Goal: Transaction & Acquisition: Purchase product/service

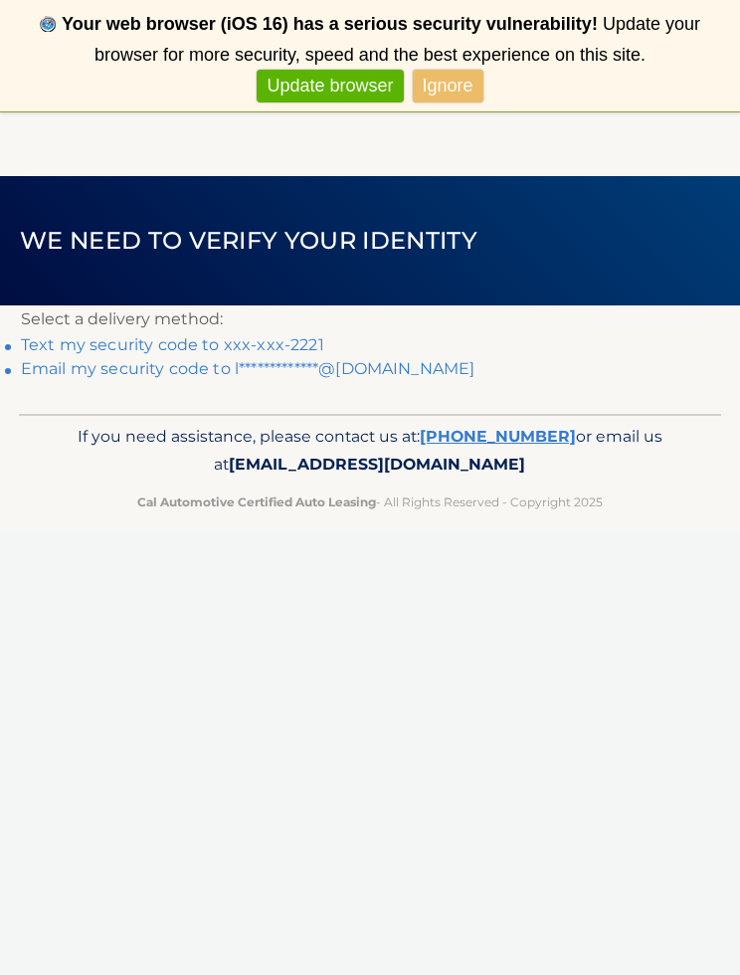
click at [286, 344] on link "Text my security code to xxx-xxx-2221" at bounding box center [172, 344] width 303 height 19
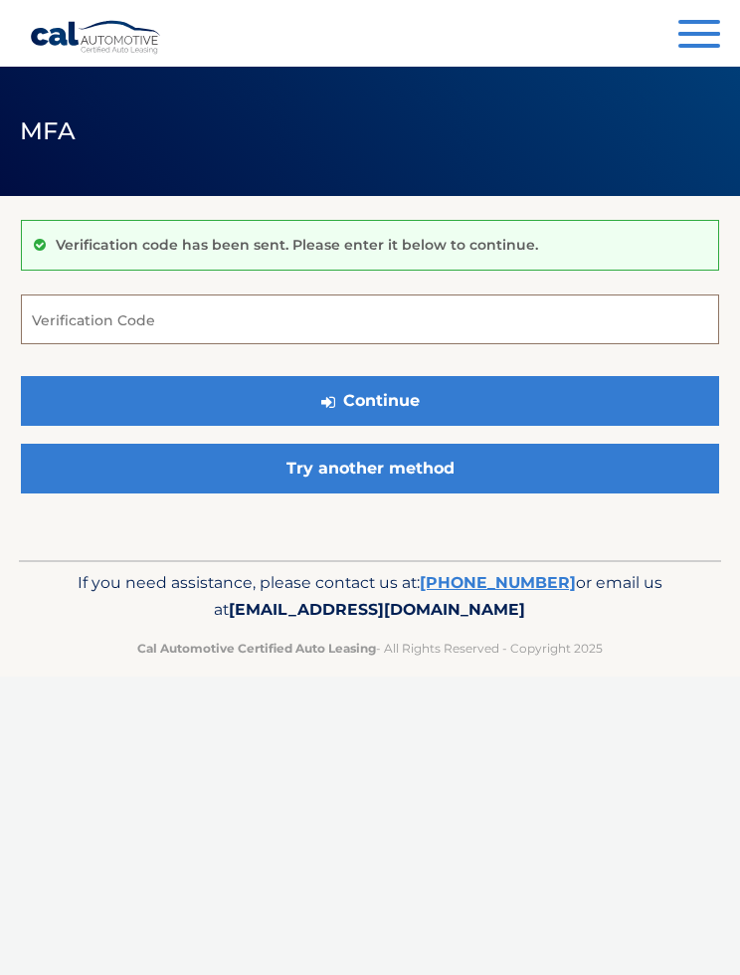
click at [390, 297] on input "Verification Code" at bounding box center [370, 319] width 698 height 50
click at [291, 331] on input "Verification Code" at bounding box center [370, 319] width 698 height 50
type input "484480"
click at [468, 400] on button "Continue" at bounding box center [370, 401] width 698 height 50
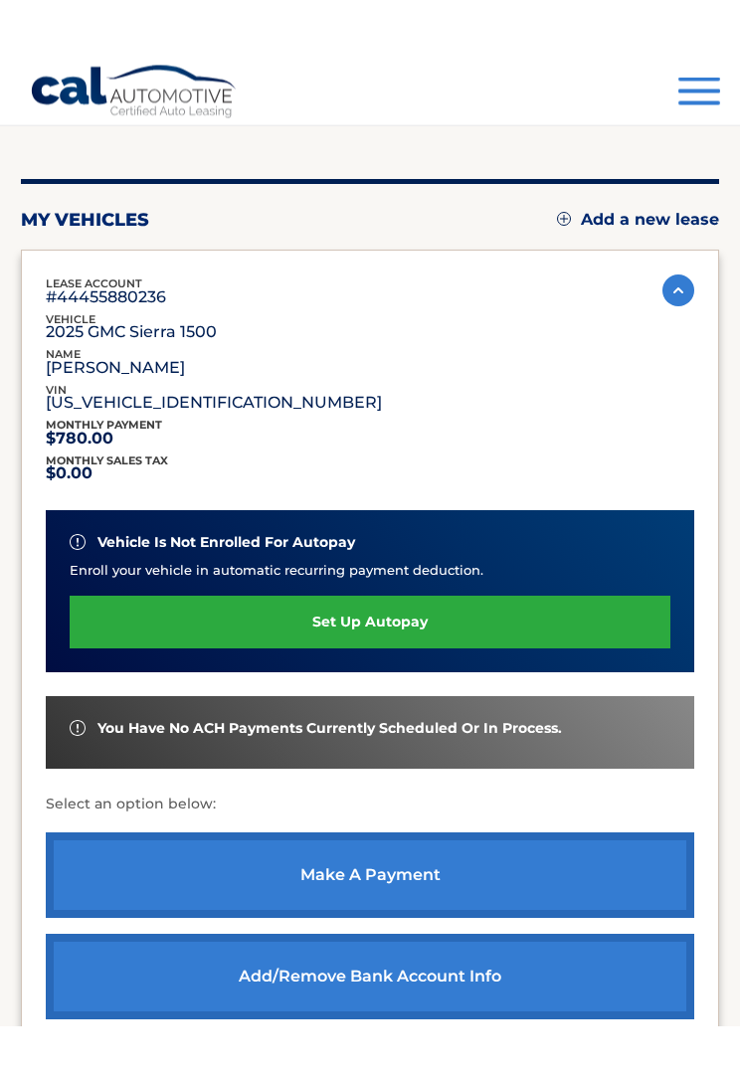
scroll to position [158, 0]
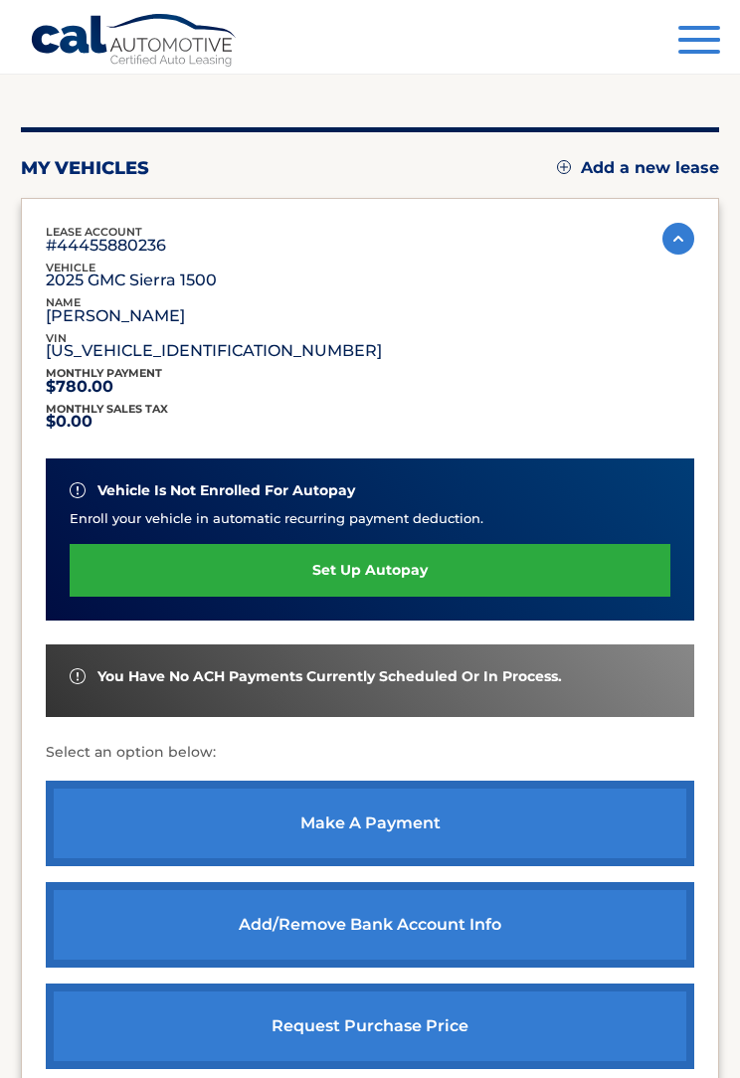
click at [469, 818] on link "make a payment" at bounding box center [370, 824] width 649 height 86
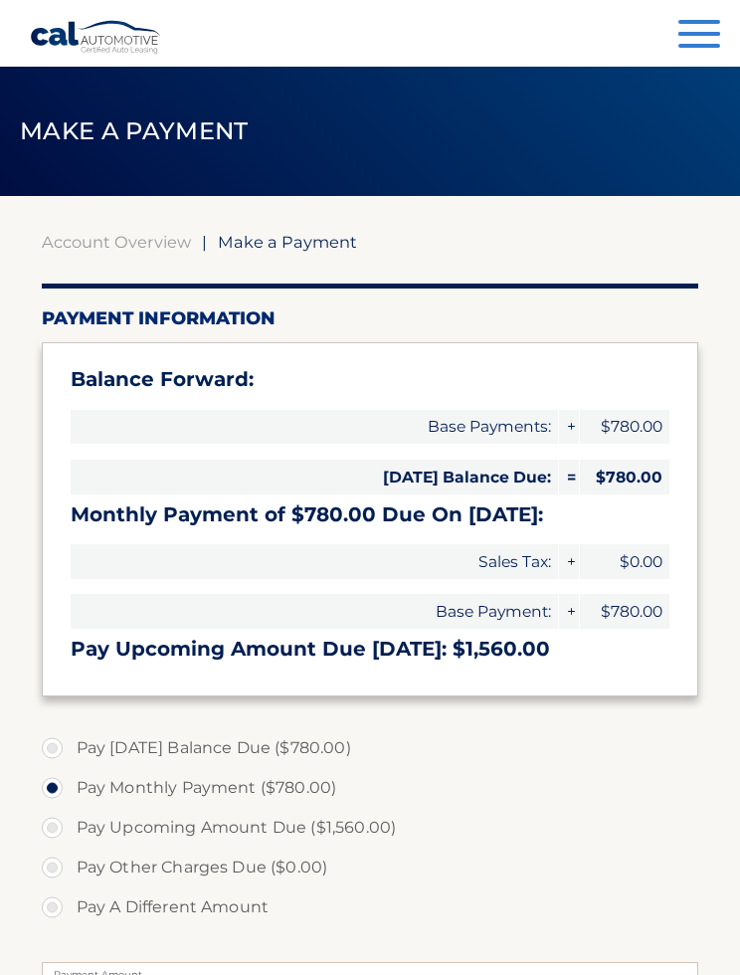
select select "YTc3NDM0MDQtMTc5ZC00MTFlLWI5YzUtNTRhNzk3MDNjODQ3"
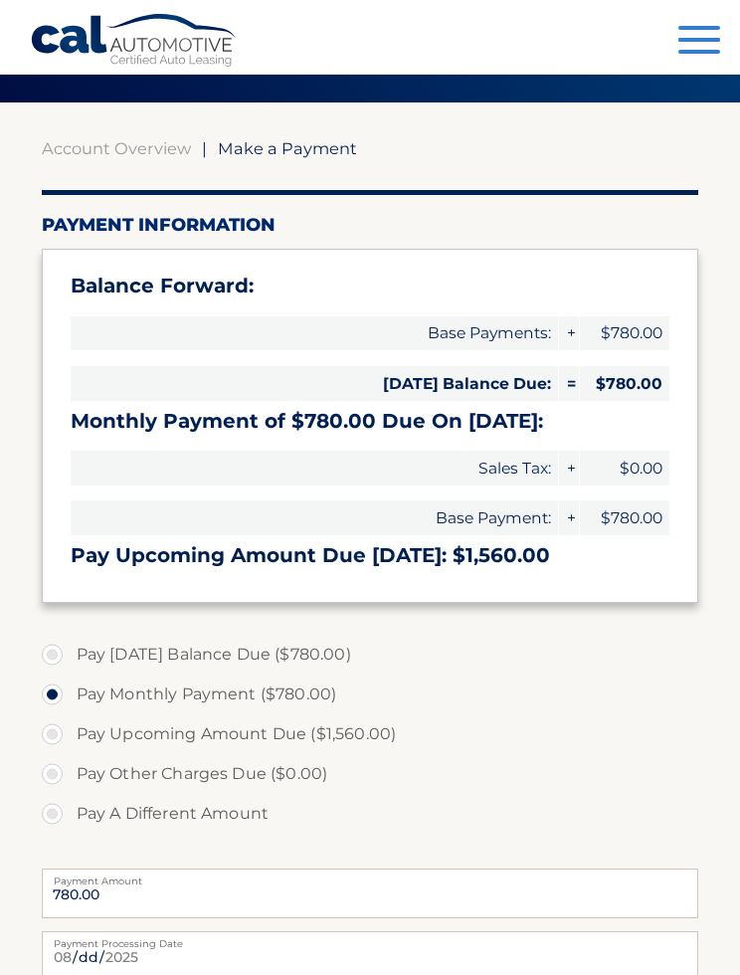
scroll to position [93, 0]
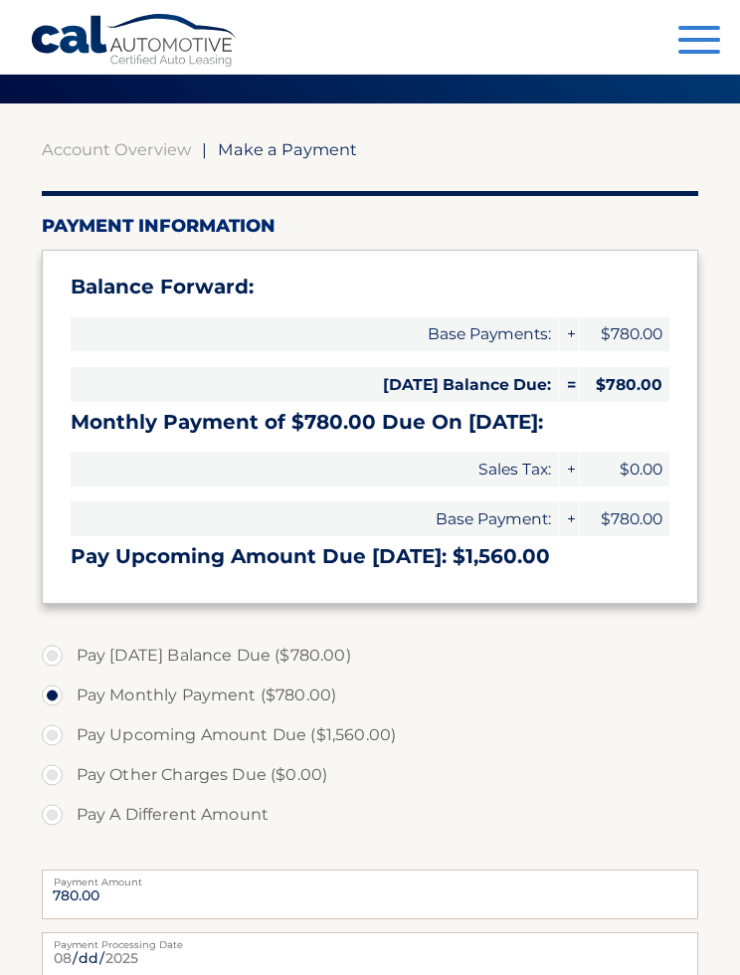
click at [60, 653] on label "Pay Today's Balance Due ($780.00)" at bounding box center [371, 656] width 658 height 40
click at [60, 653] on input "Pay Today's Balance Due ($780.00)" at bounding box center [60, 652] width 20 height 32
radio input "true"
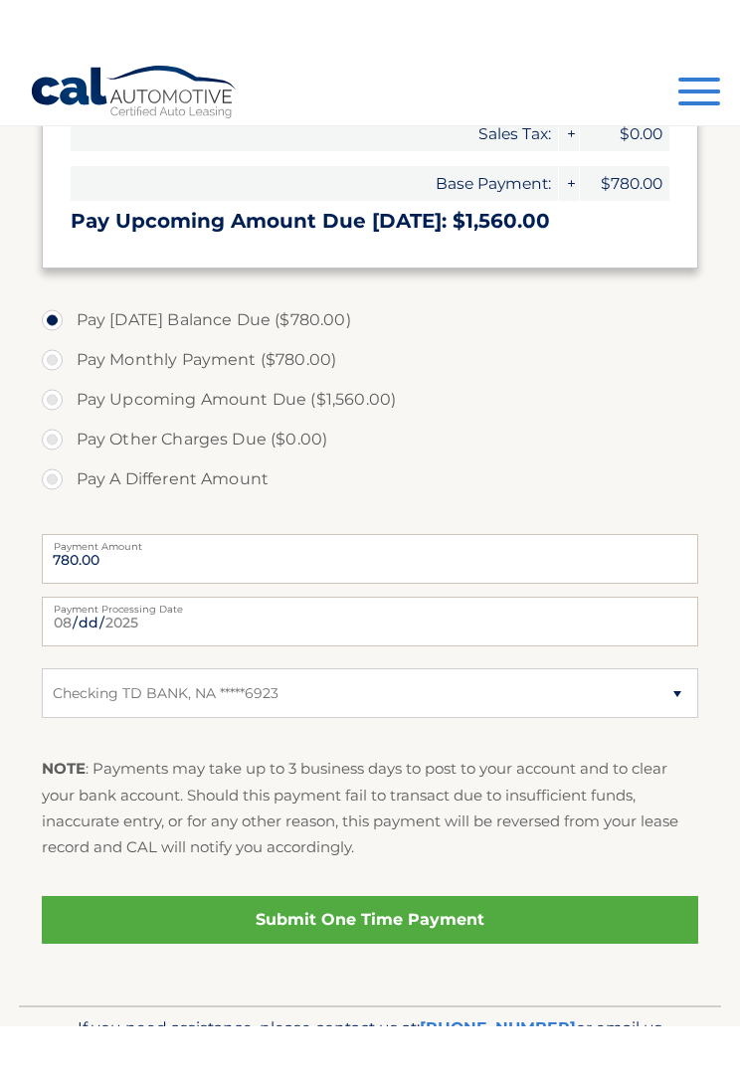
scroll to position [468, 0]
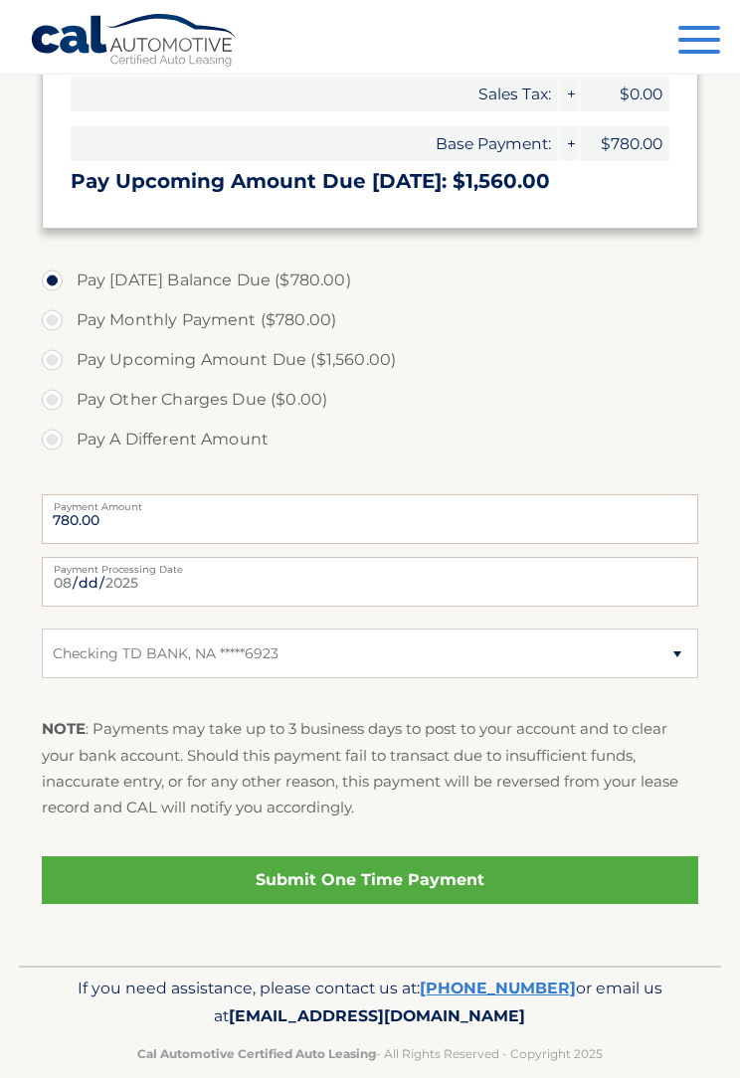
click at [517, 884] on link "Submit One Time Payment" at bounding box center [371, 880] width 658 height 48
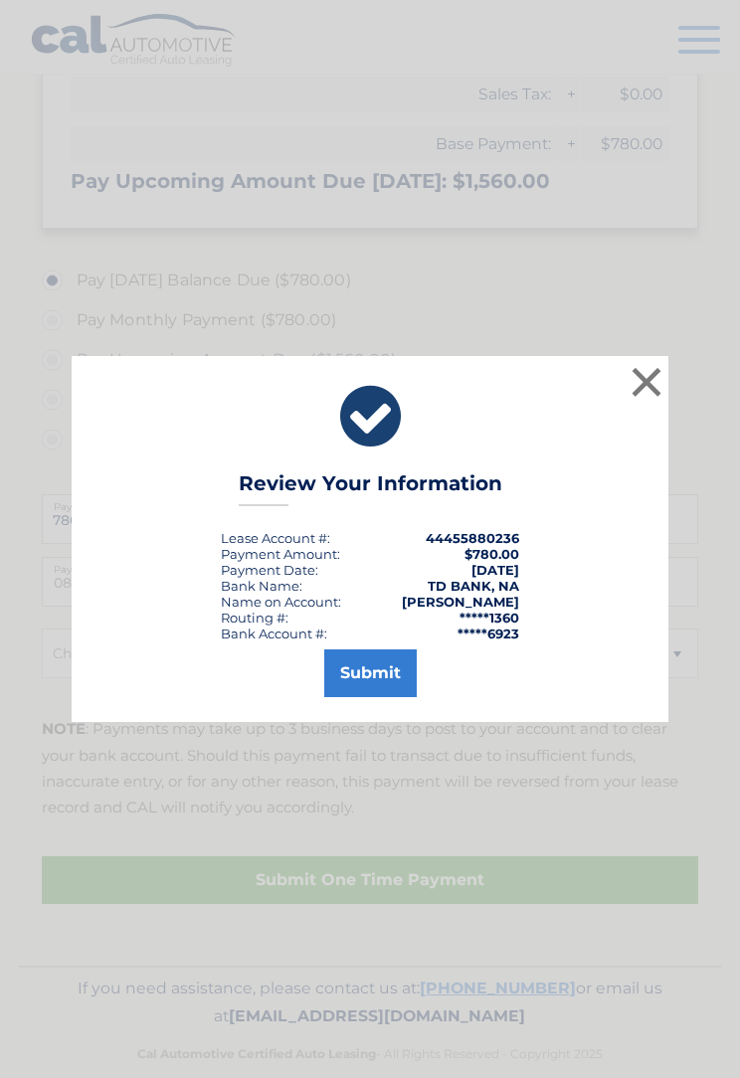
click at [379, 669] on button "Submit" at bounding box center [370, 674] width 93 height 48
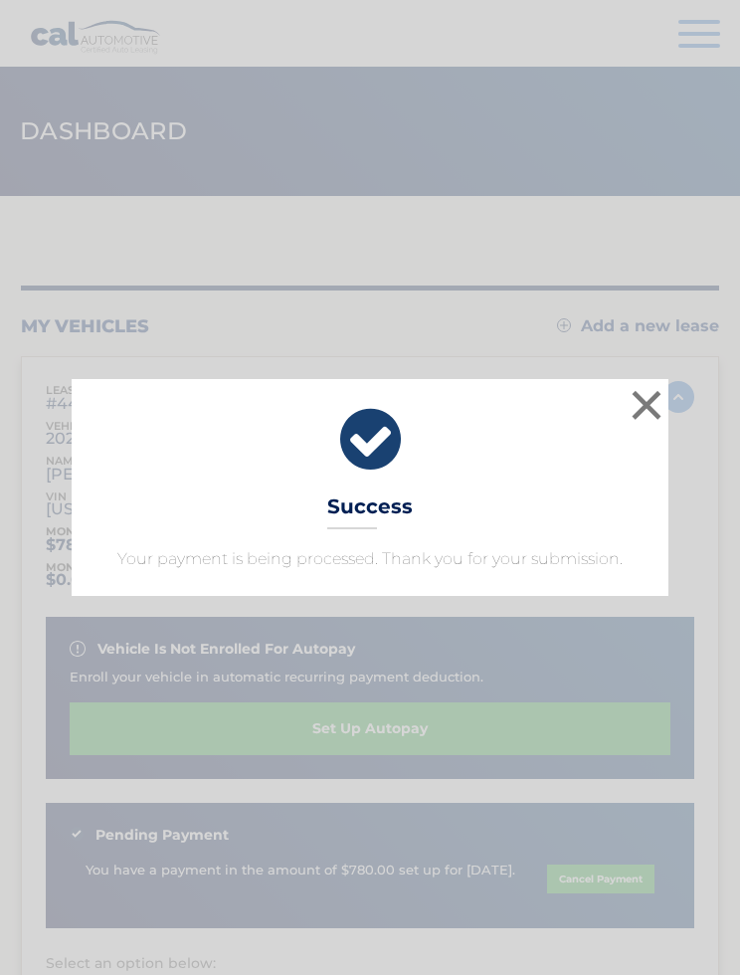
click at [662, 399] on button "×" at bounding box center [647, 405] width 40 height 40
